Goal: Transaction & Acquisition: Purchase product/service

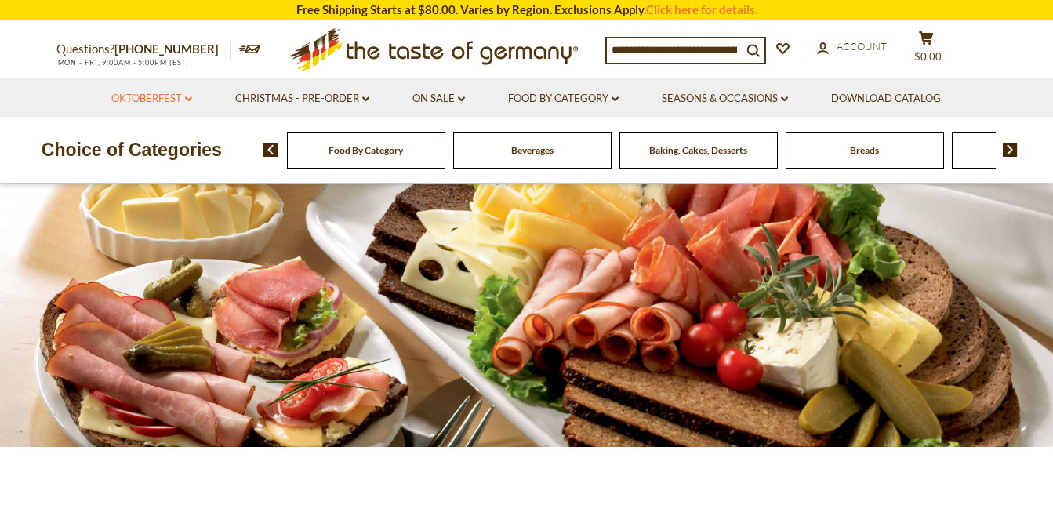
click at [154, 90] on link "Oktoberfest dropdown_arrow" at bounding box center [151, 98] width 81 height 17
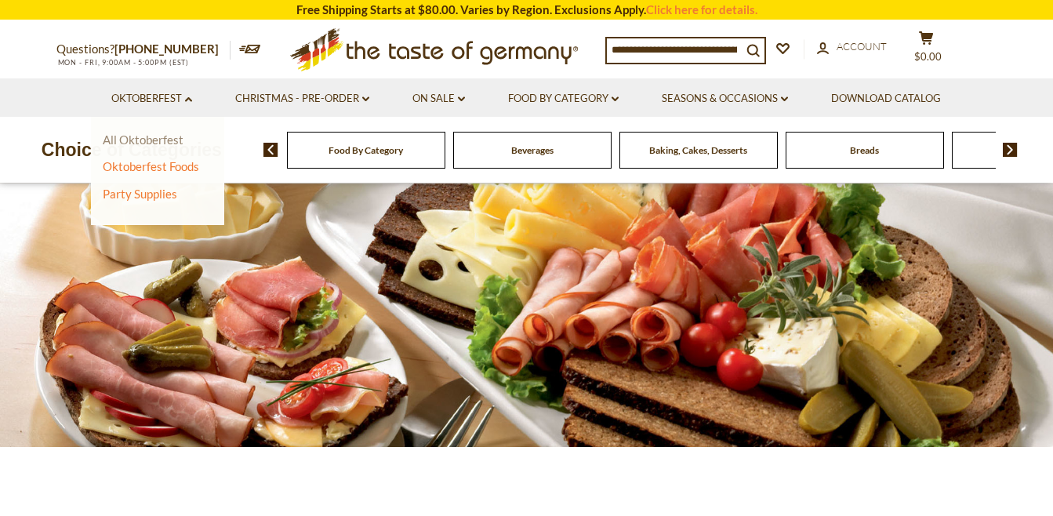
click at [170, 143] on link "All Oktoberfest" at bounding box center [143, 140] width 81 height 14
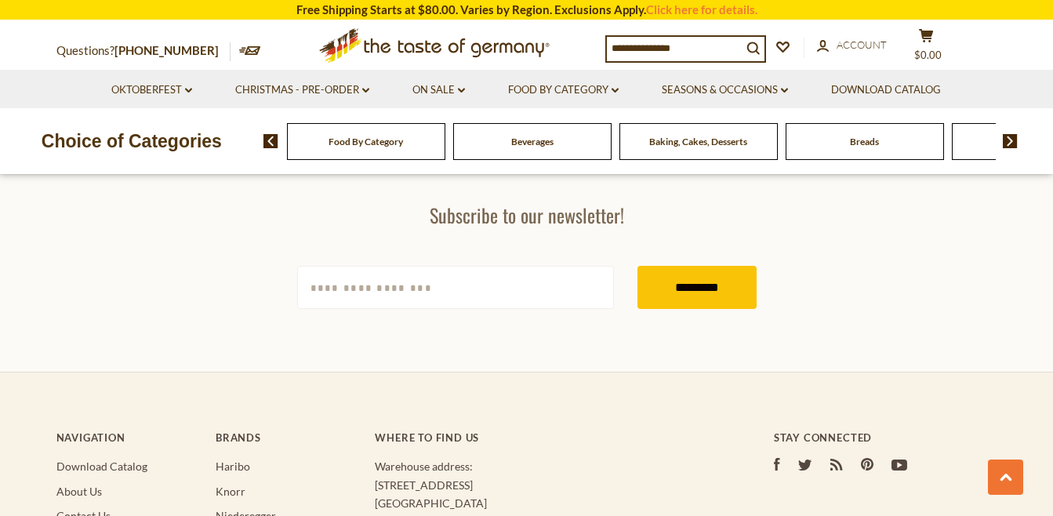
scroll to position [4313, 0]
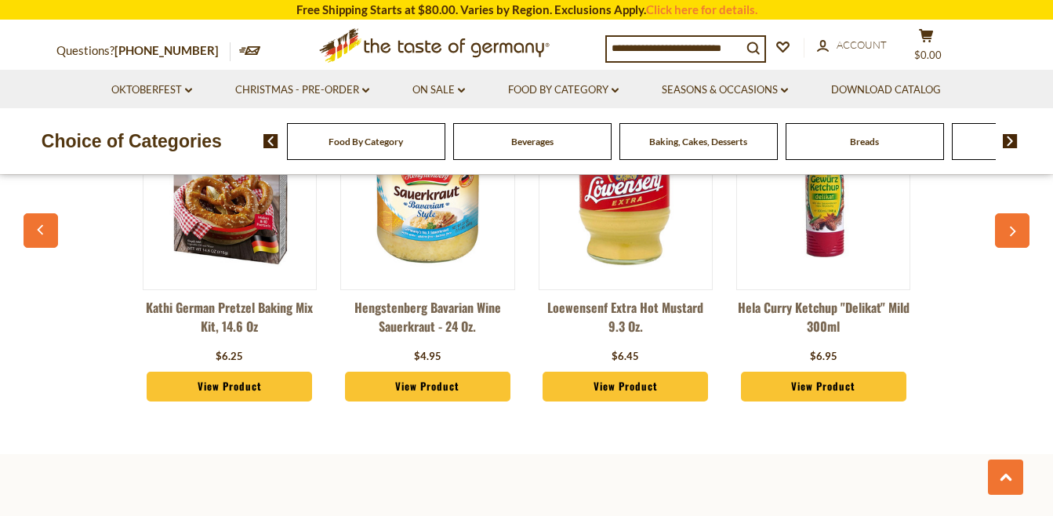
click at [257, 206] on img at bounding box center [230, 180] width 173 height 173
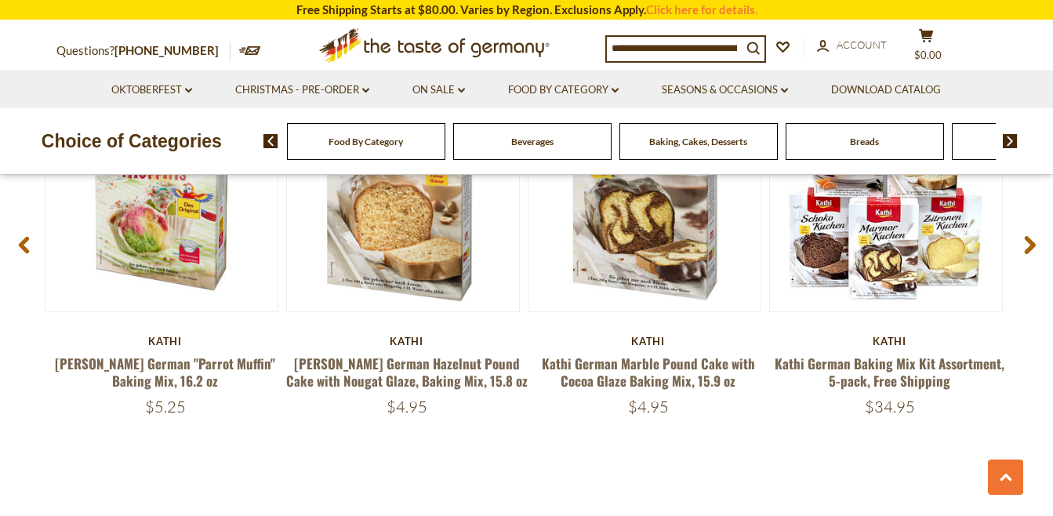
scroll to position [2077, 0]
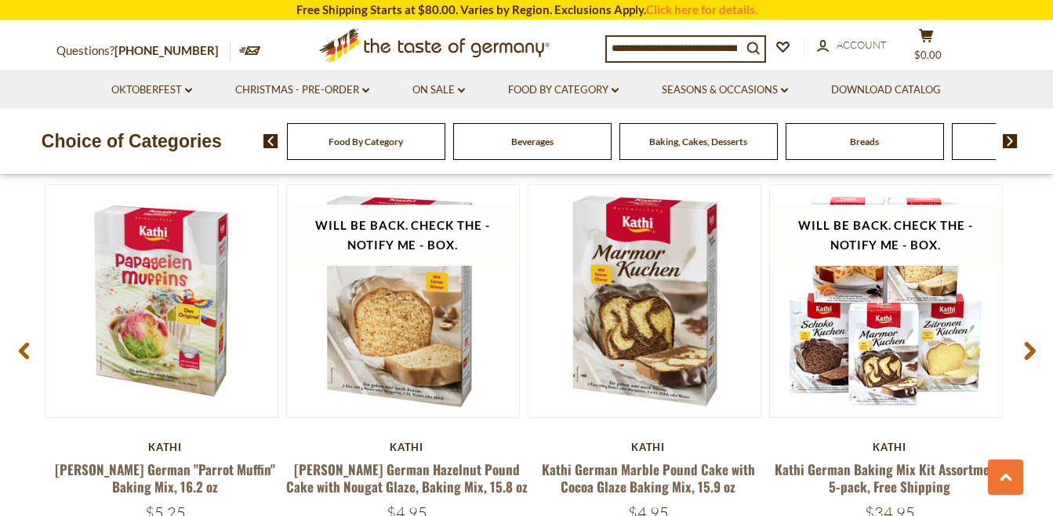
click at [1026, 355] on icon at bounding box center [1030, 351] width 12 height 19
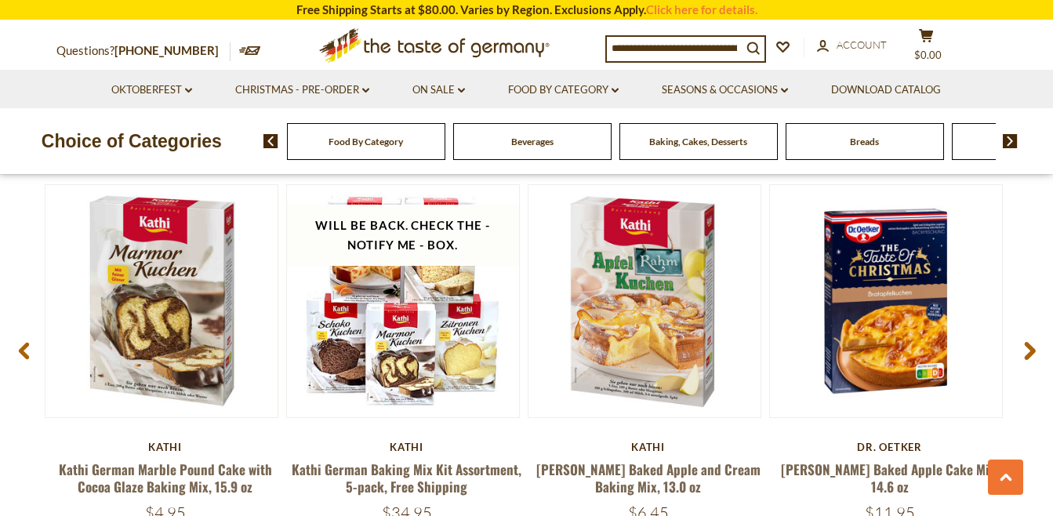
click at [1026, 354] on icon at bounding box center [1030, 351] width 12 height 19
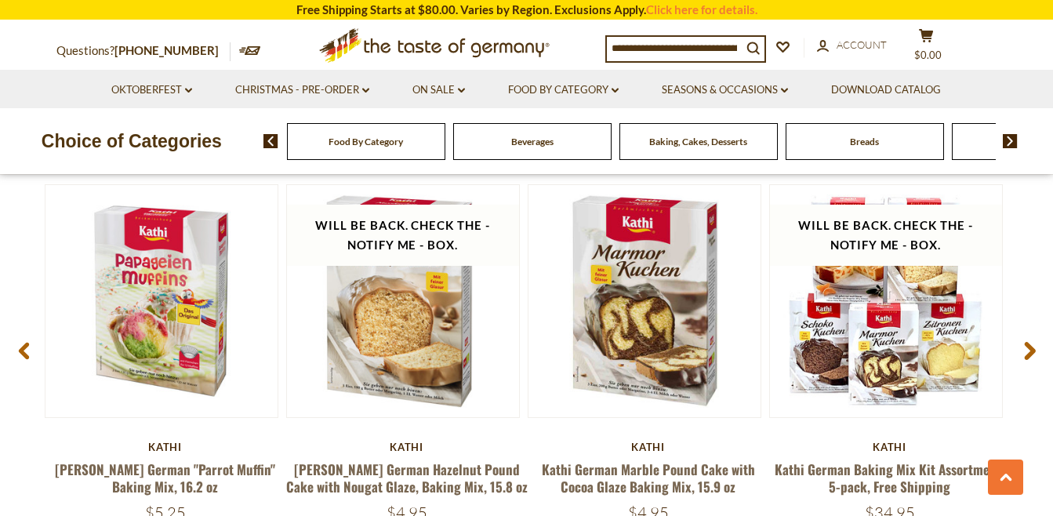
click at [1026, 354] on icon at bounding box center [1030, 351] width 12 height 19
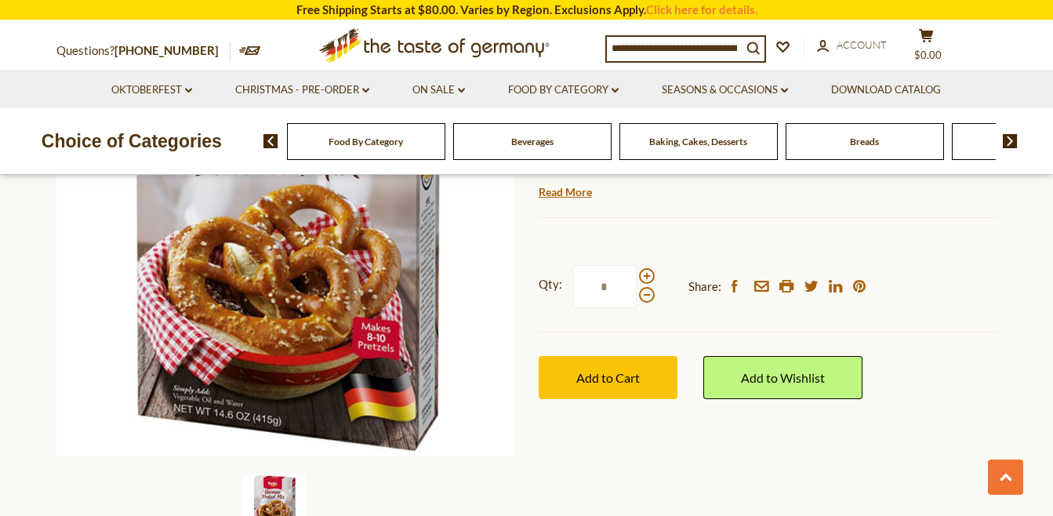
scroll to position [116, 0]
